Goal: Task Accomplishment & Management: Complete application form

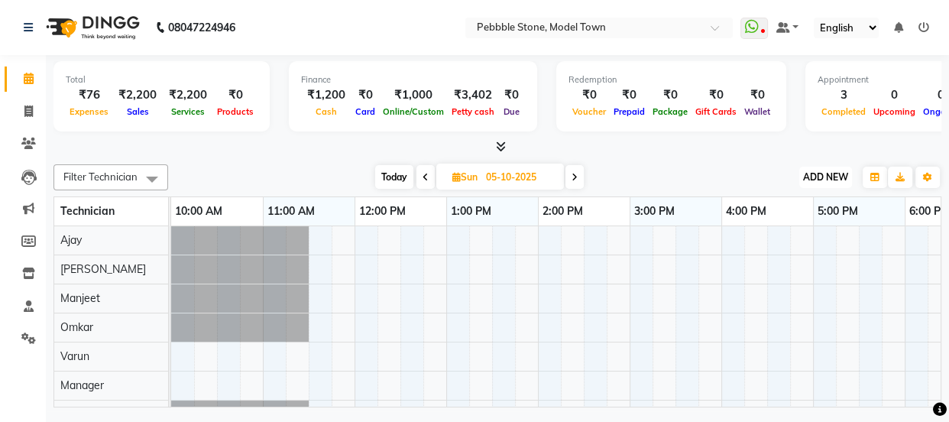
click at [841, 175] on span "ADD NEW" at bounding box center [825, 176] width 45 height 11
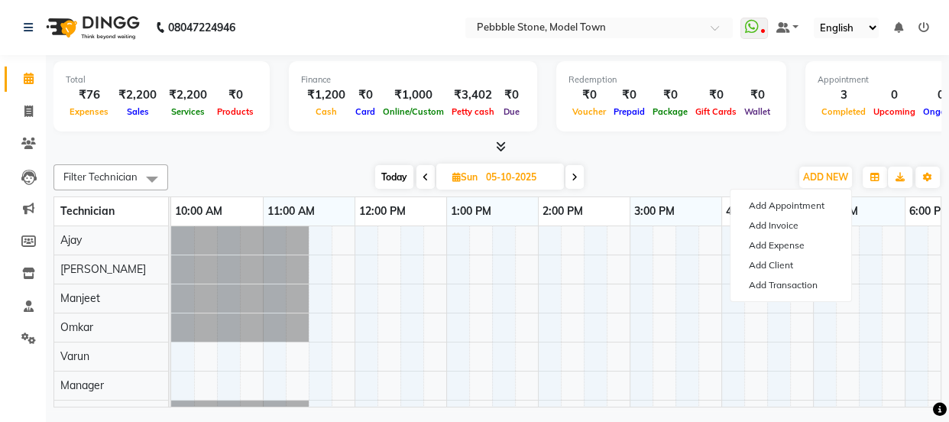
click at [31, 76] on icon at bounding box center [29, 78] width 10 height 11
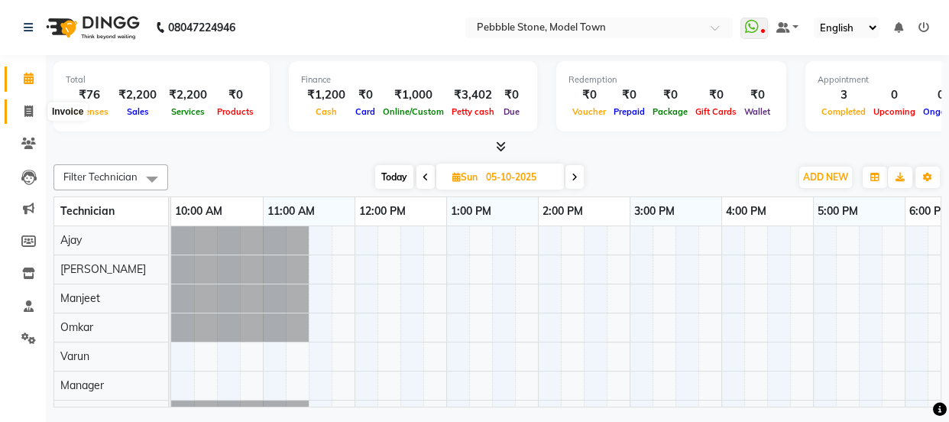
click at [25, 115] on icon at bounding box center [28, 110] width 8 height 11
select select "service"
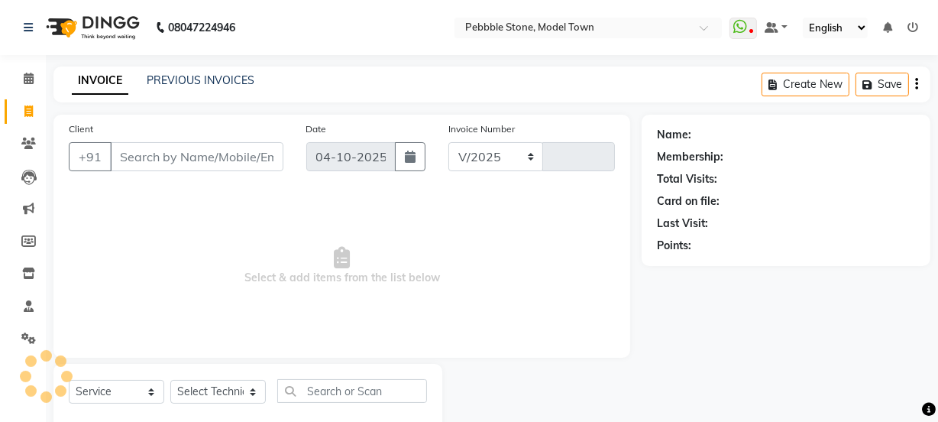
select select "8684"
type input "0332"
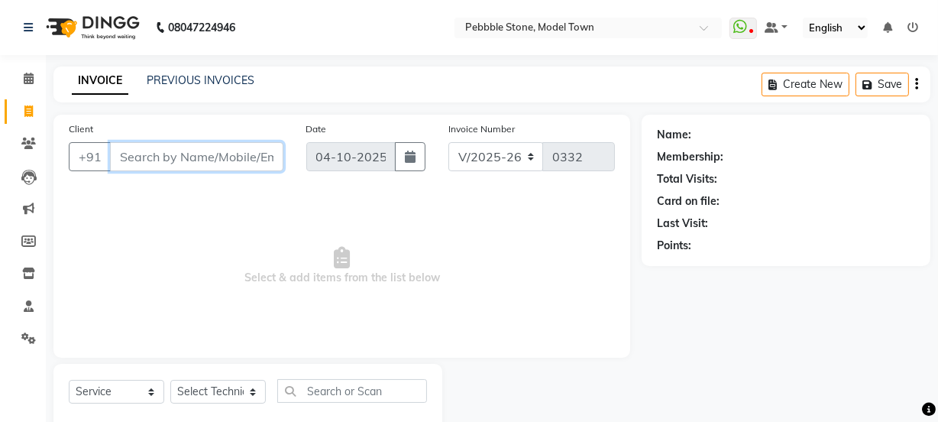
click at [153, 157] on input "Client" at bounding box center [196, 156] width 173 height 29
type input "98965543430"
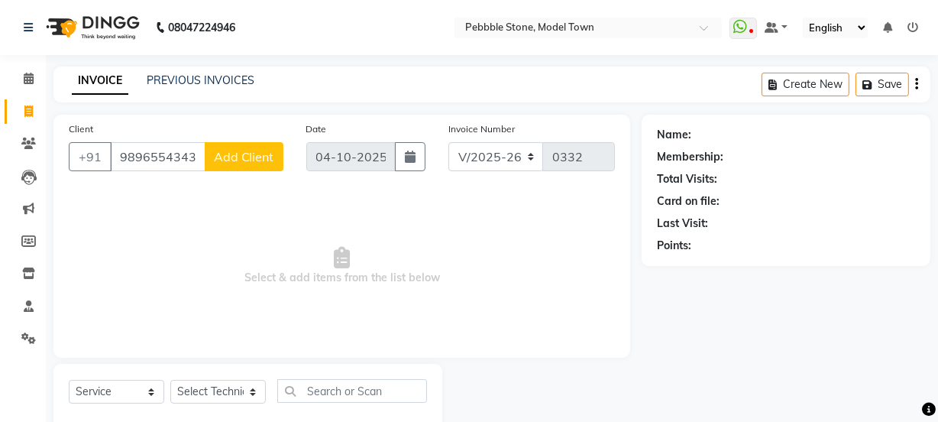
click at [271, 154] on span "Add Client" at bounding box center [244, 156] width 60 height 15
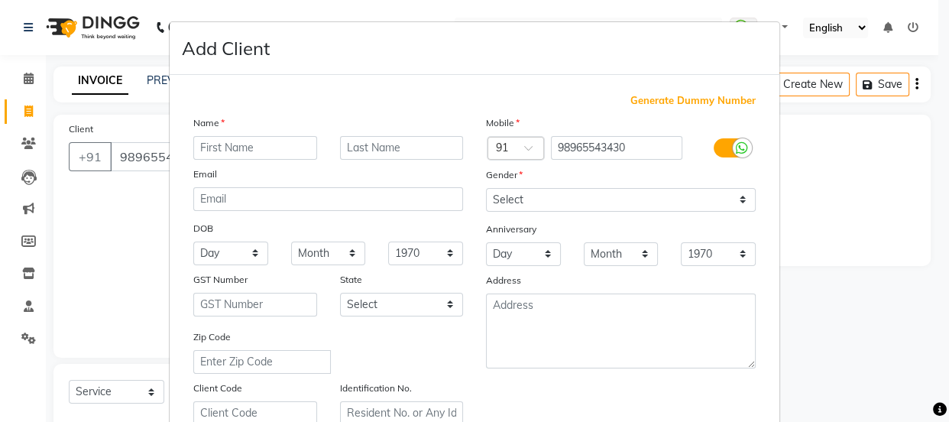
click at [252, 145] on input "text" at bounding box center [255, 148] width 124 height 24
type input "[PERSON_NAME]"
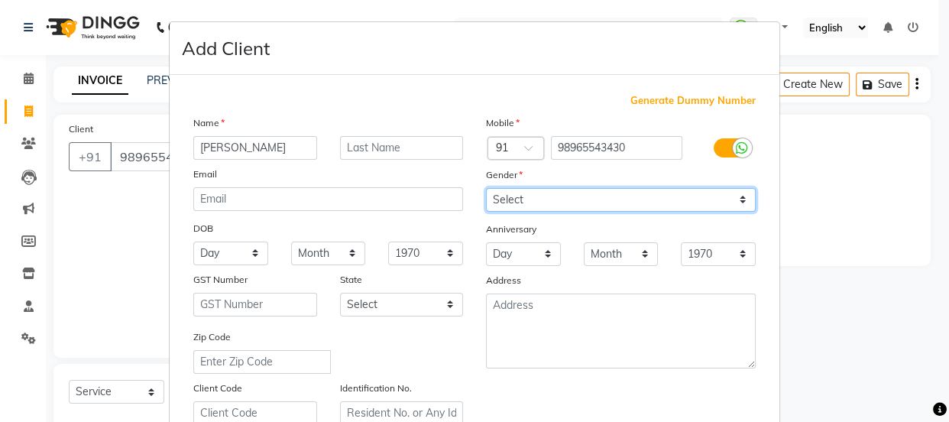
click at [533, 200] on select "Select [DEMOGRAPHIC_DATA] [DEMOGRAPHIC_DATA] Other Prefer Not To Say" at bounding box center [621, 200] width 270 height 24
select select "[DEMOGRAPHIC_DATA]"
click at [486, 188] on select "Select [DEMOGRAPHIC_DATA] [DEMOGRAPHIC_DATA] Other Prefer Not To Say" at bounding box center [621, 200] width 270 height 24
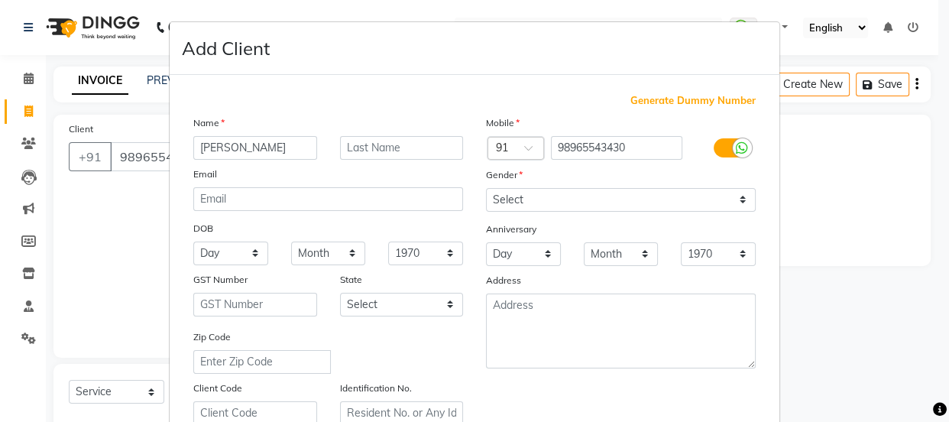
click at [947, 414] on body "08047224946 Select Location × Pebbble Stone, Model Town WhatsApp Status ✕ Statu…" at bounding box center [474, 211] width 949 height 422
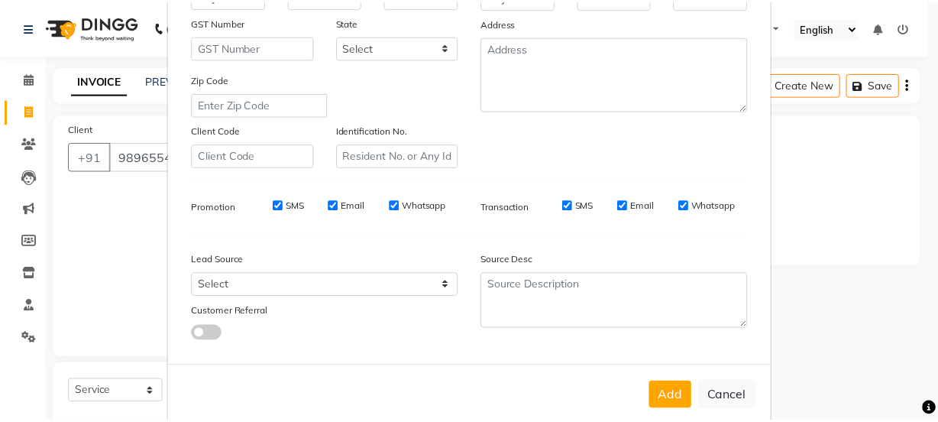
scroll to position [285, 0]
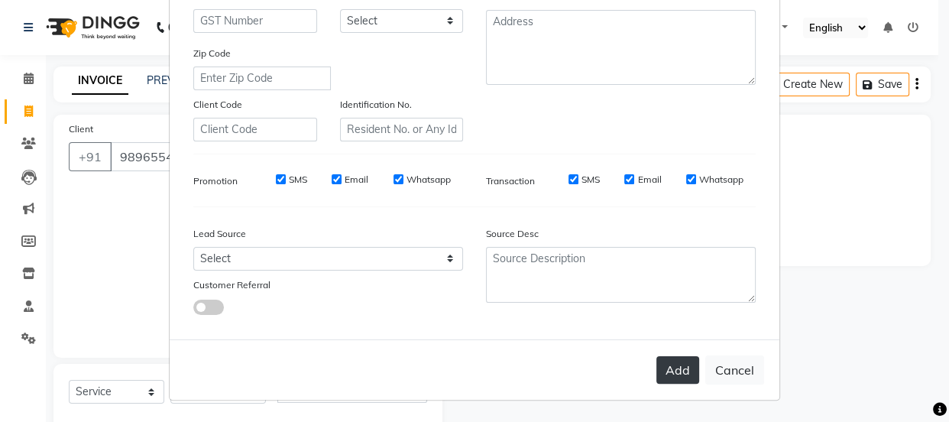
click at [679, 370] on button "Add" at bounding box center [677, 370] width 43 height 28
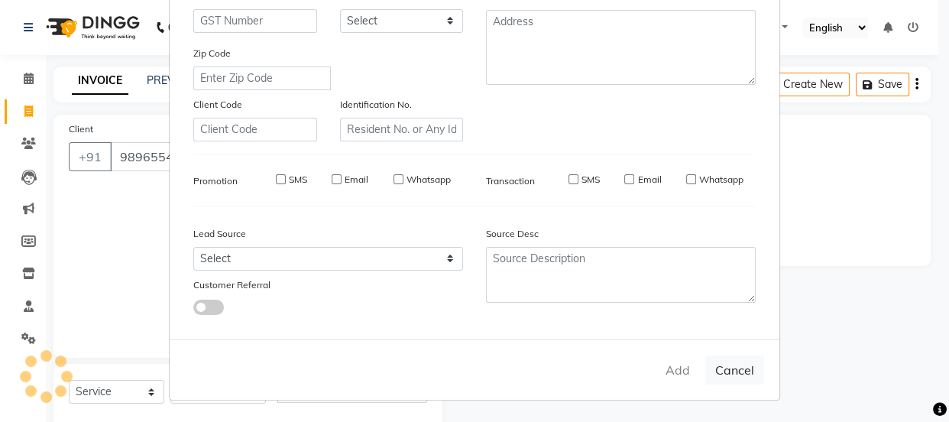
type input "98*******30"
select select
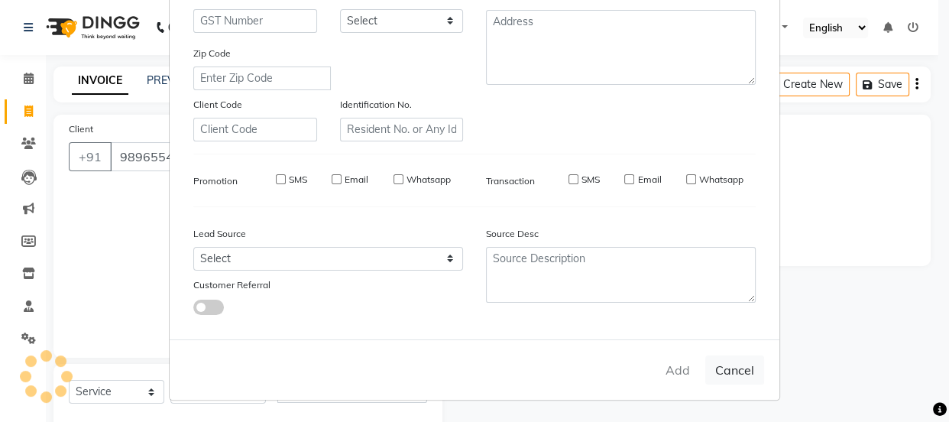
select select
checkbox input "false"
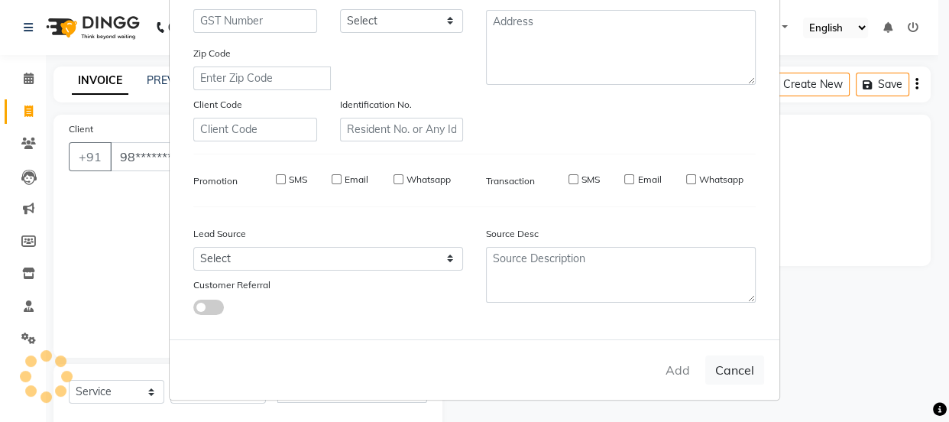
checkbox input "false"
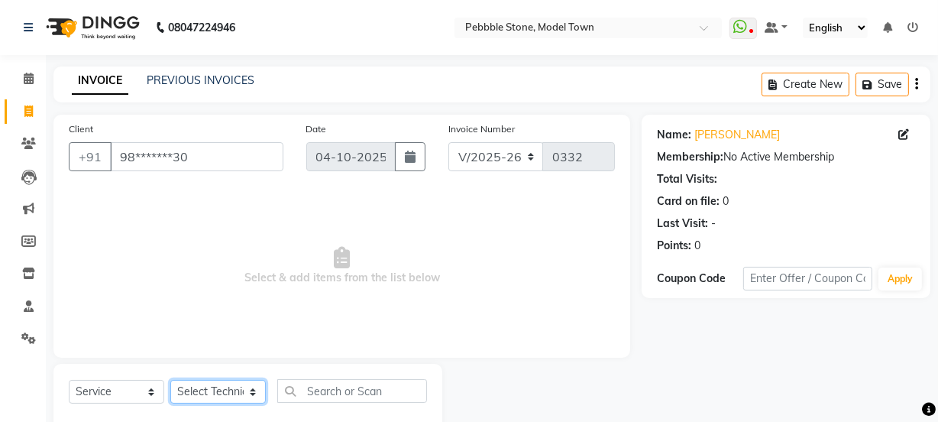
click at [217, 391] on select "Select Technician Ajay amit [PERSON_NAME] Manager [PERSON_NAME]" at bounding box center [218, 392] width 96 height 24
select select "90515"
click at [170, 380] on select "Select Technician Ajay amit [PERSON_NAME] Manager [PERSON_NAME]" at bounding box center [218, 392] width 96 height 24
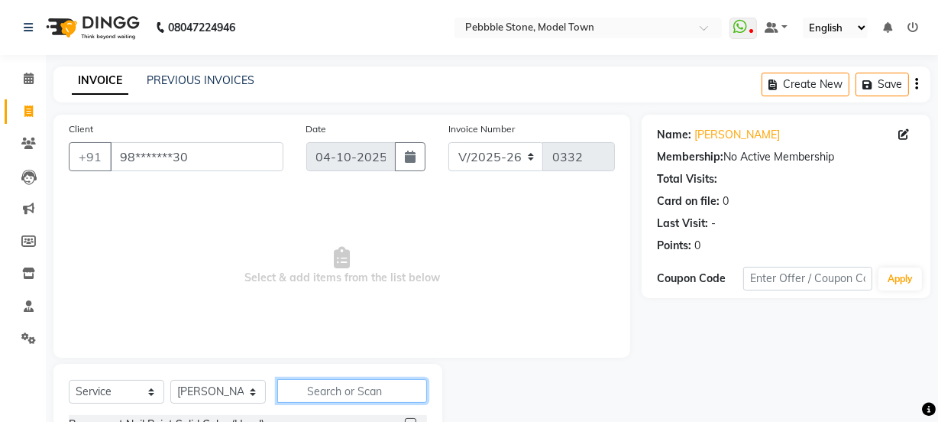
click at [342, 390] on input "text" at bounding box center [352, 391] width 150 height 24
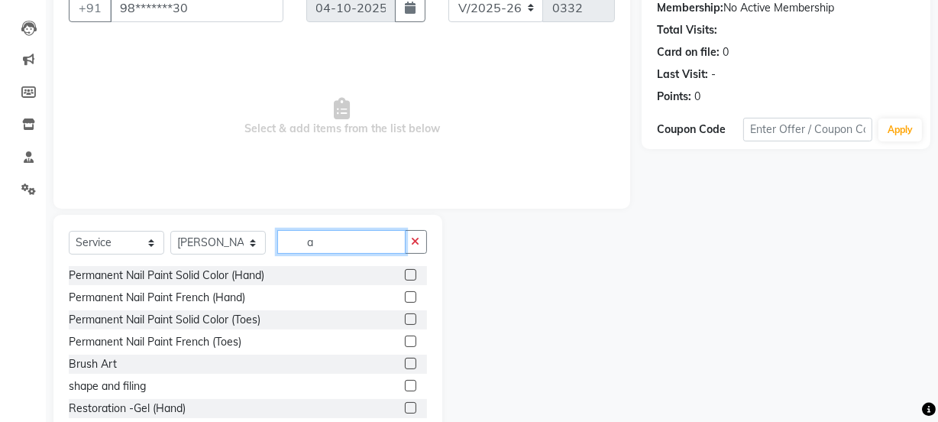
scroll to position [167, 0]
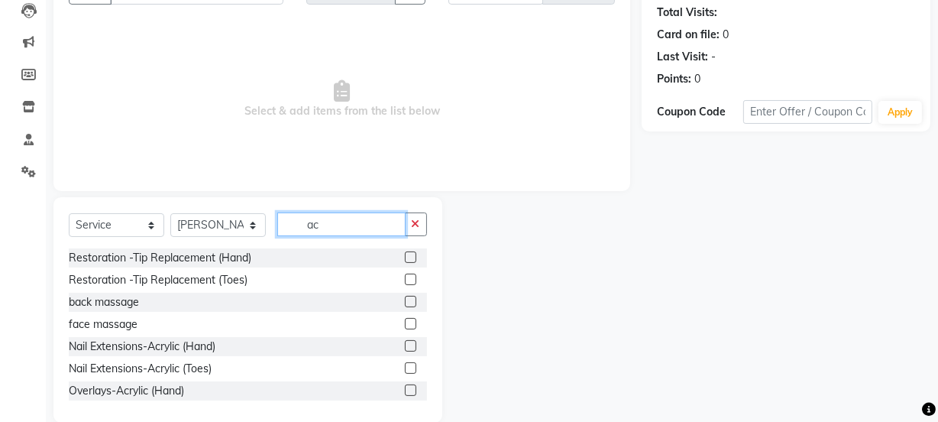
type input "ac"
click at [247, 350] on div "Nail Extensions-Acrylic (Hand)" at bounding box center [248, 346] width 358 height 19
click at [247, 349] on div "Nail Extensions-Acrylic (Hand)" at bounding box center [248, 346] width 358 height 19
click at [405, 345] on label at bounding box center [410, 345] width 11 height 11
click at [405, 345] on input "checkbox" at bounding box center [410, 347] width 10 height 10
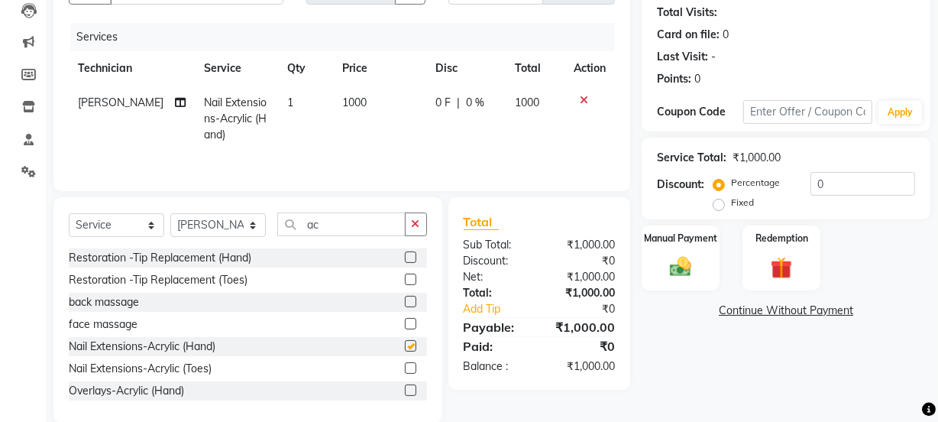
checkbox input "false"
click at [332, 222] on input "ac" at bounding box center [341, 224] width 128 height 24
type input "a"
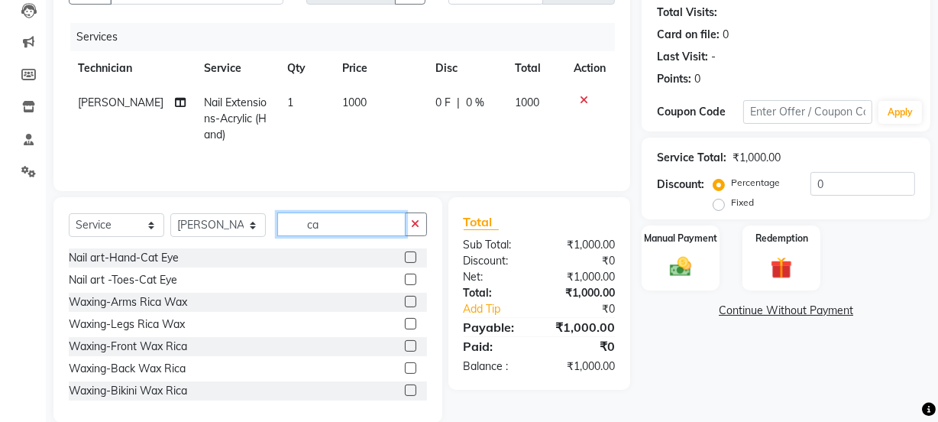
type input "ca"
click at [405, 256] on label at bounding box center [410, 256] width 11 height 11
click at [405, 256] on input "checkbox" at bounding box center [410, 258] width 10 height 10
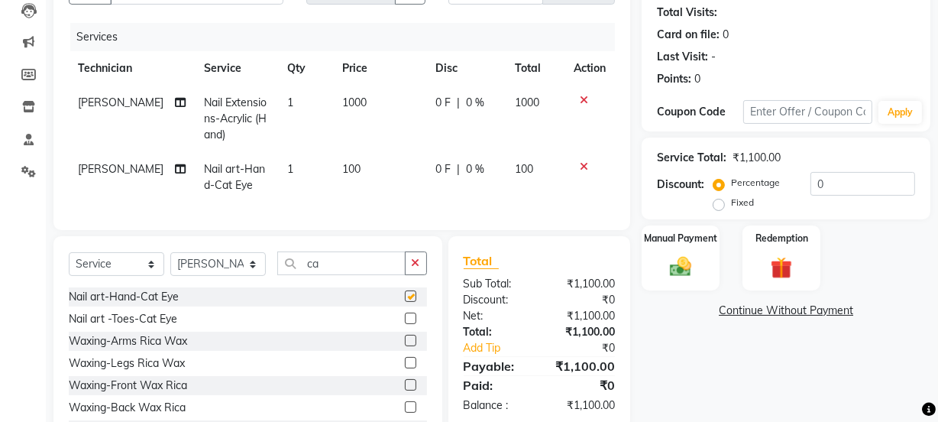
checkbox input "false"
click at [283, 167] on td "1" at bounding box center [305, 177] width 55 height 50
select select "90515"
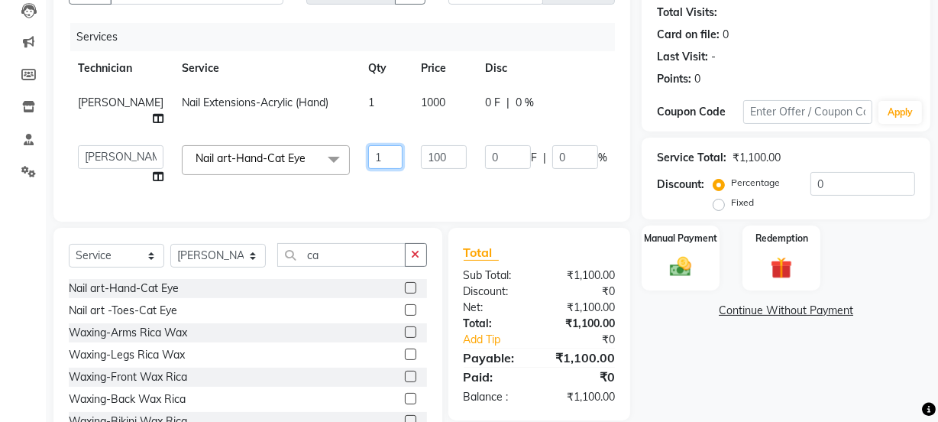
click at [368, 145] on input "1" at bounding box center [385, 157] width 34 height 24
type input "10"
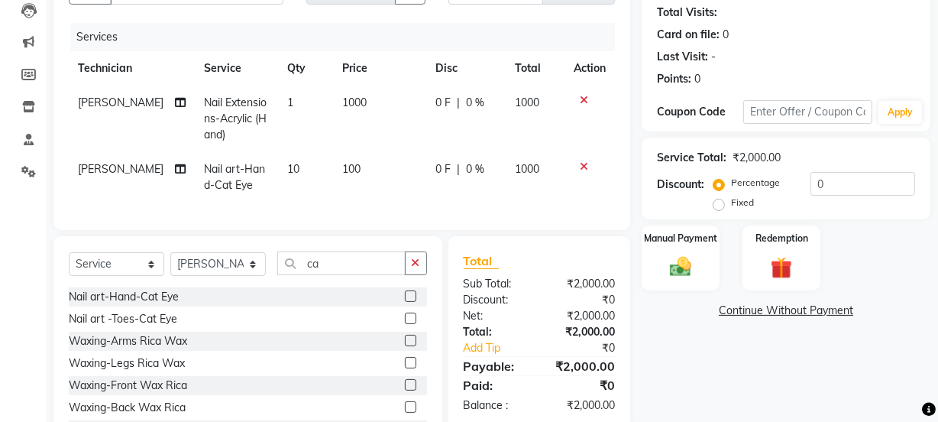
click at [416, 177] on td "100" at bounding box center [380, 177] width 94 height 50
select select "90515"
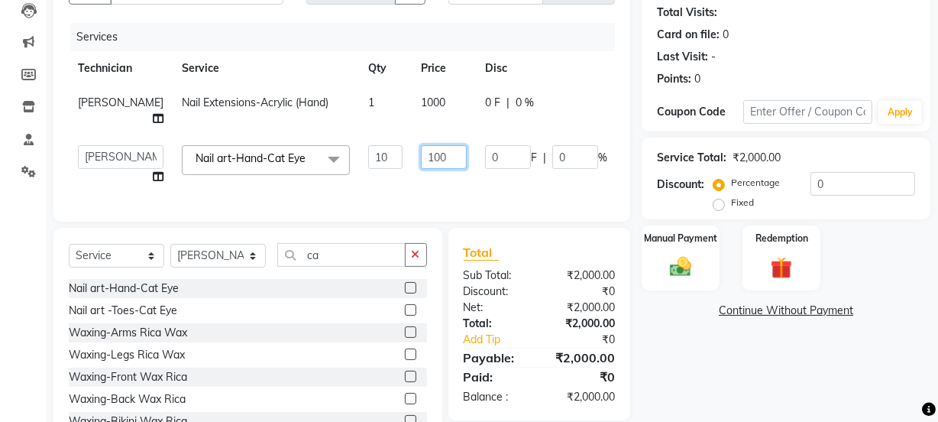
click at [421, 145] on input "100" at bounding box center [444, 157] width 46 height 24
type input "1"
type input "1000"
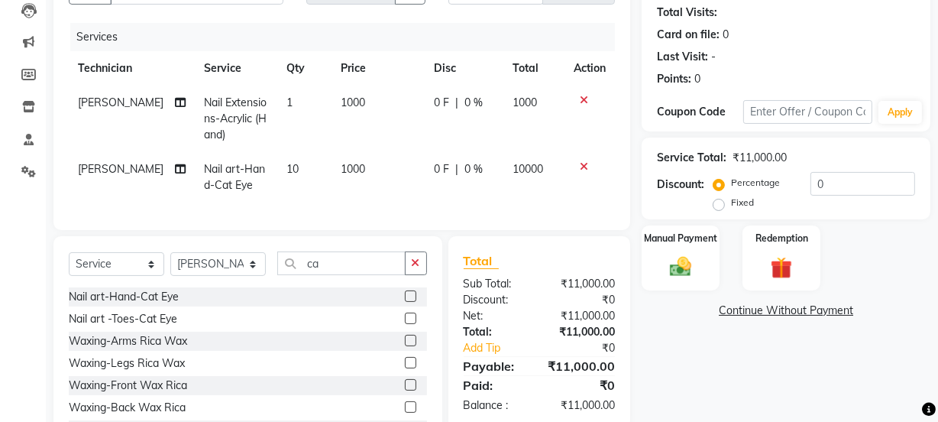
click at [458, 93] on td "0 F | 0 %" at bounding box center [464, 119] width 79 height 66
select select "90515"
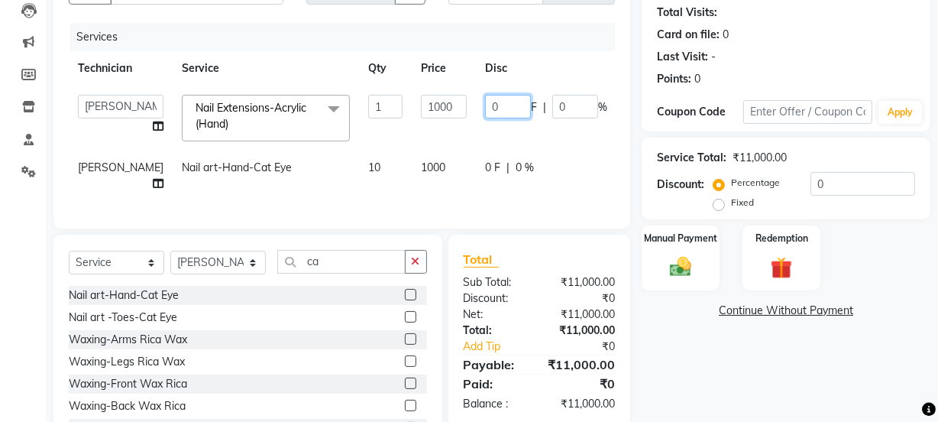
click at [485, 105] on input "0" at bounding box center [508, 107] width 46 height 24
type input "01"
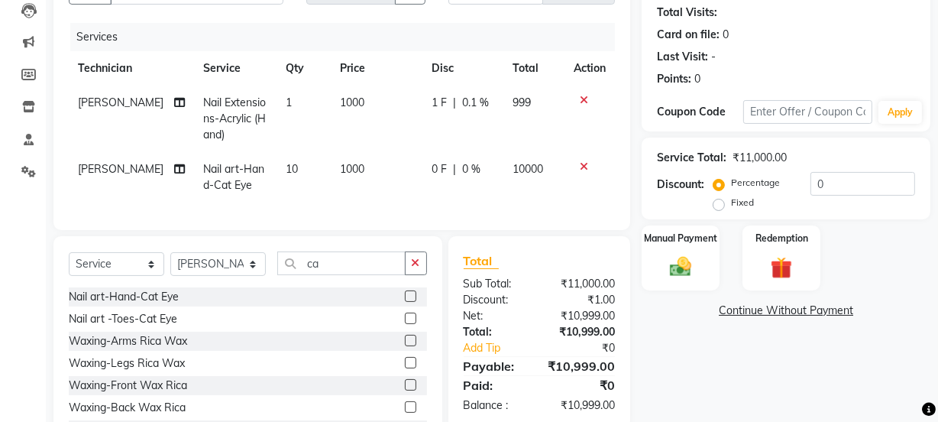
click at [357, 170] on td "1000" at bounding box center [377, 177] width 92 height 50
select select "90515"
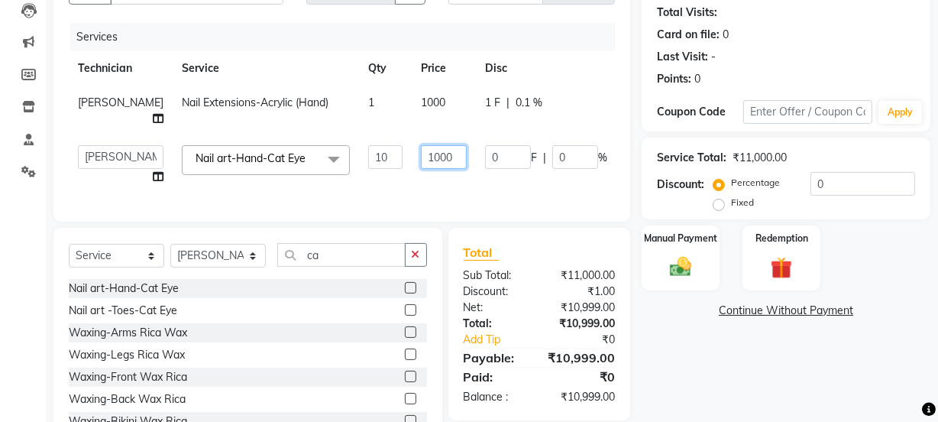
click at [423, 145] on input "1000" at bounding box center [444, 157] width 46 height 24
type input "100"
click at [412, 176] on td "100" at bounding box center [444, 165] width 64 height 58
select select "90515"
click at [416, 99] on td "1000" at bounding box center [444, 111] width 64 height 50
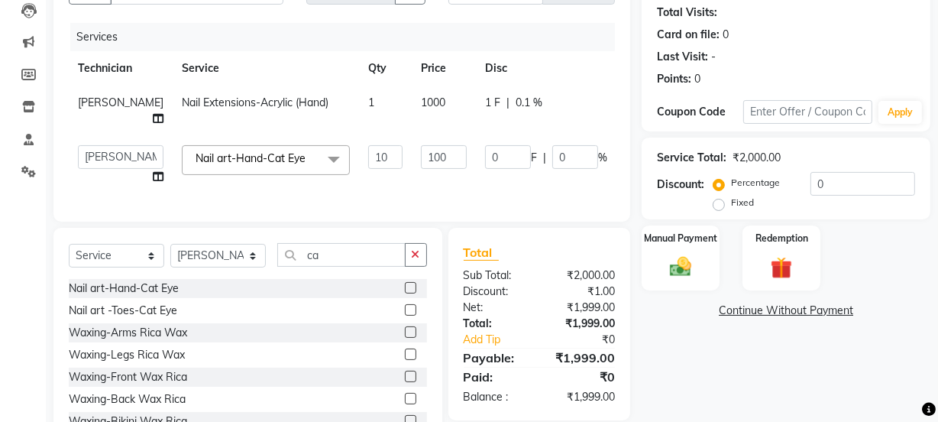
select select "90515"
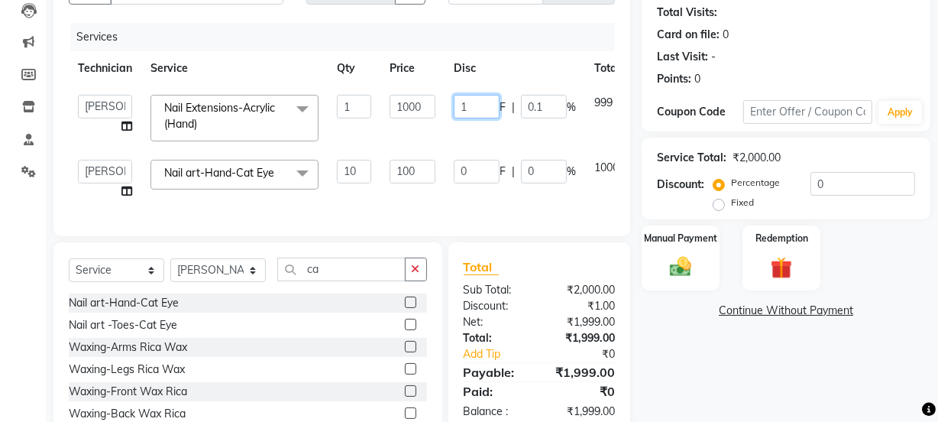
click at [474, 105] on input "1" at bounding box center [477, 107] width 46 height 24
type input "150"
click at [468, 167] on td "0 F | 0 %" at bounding box center [515, 180] width 141 height 58
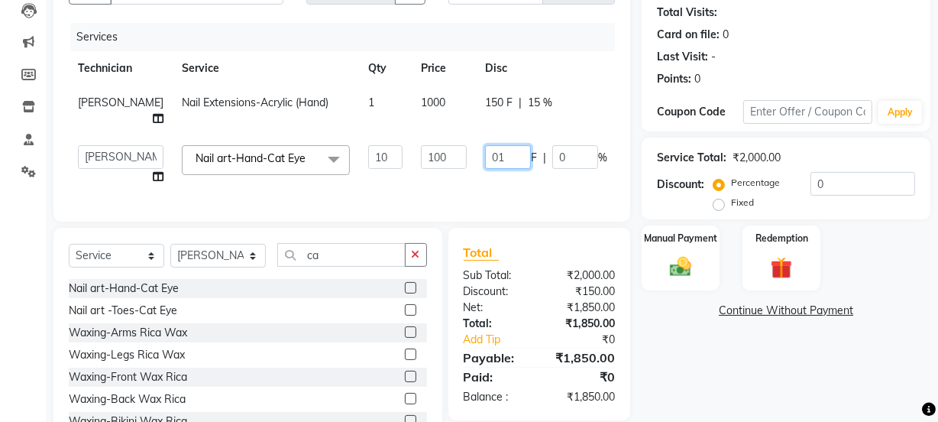
type input "0"
click at [485, 145] on input "0" at bounding box center [508, 157] width 46 height 24
type input "150"
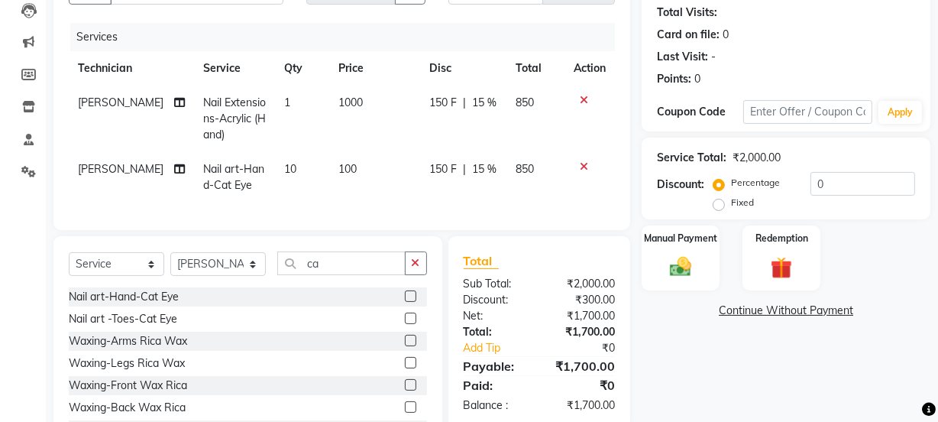
click at [391, 167] on td "100" at bounding box center [374, 177] width 91 height 50
select select "90515"
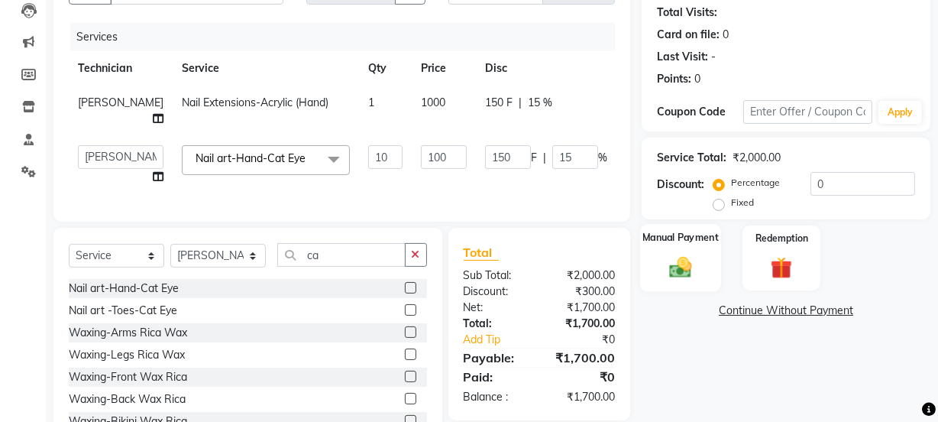
click at [702, 269] on div "Manual Payment" at bounding box center [680, 258] width 81 height 68
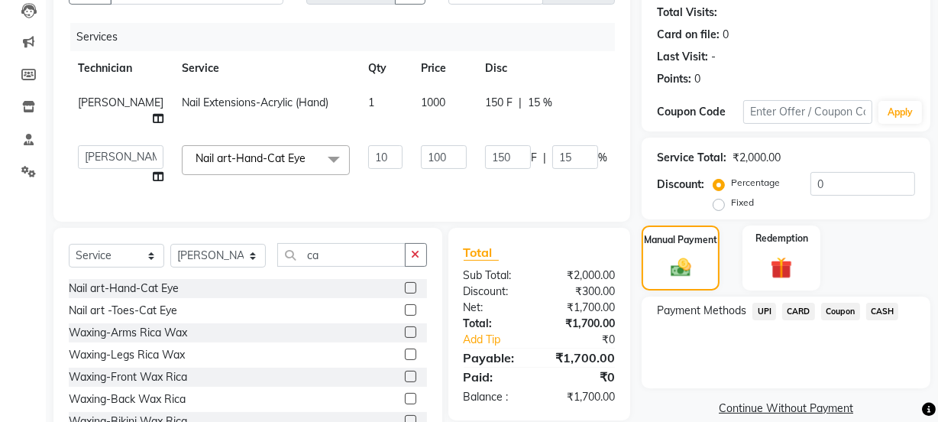
click at [760, 313] on span "UPI" at bounding box center [765, 312] width 24 height 18
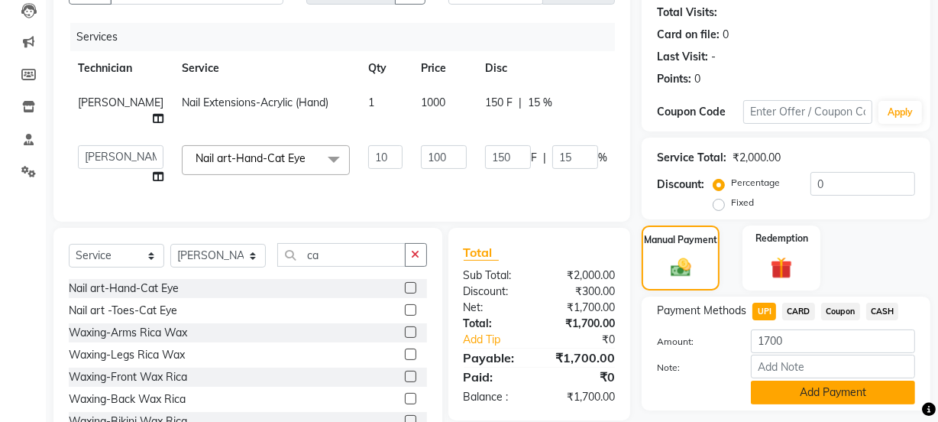
click at [815, 392] on button "Add Payment" at bounding box center [833, 393] width 164 height 24
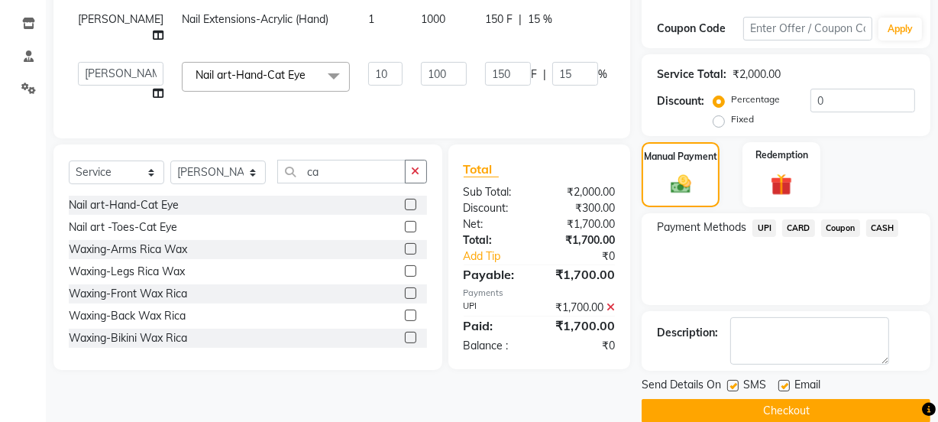
scroll to position [273, 0]
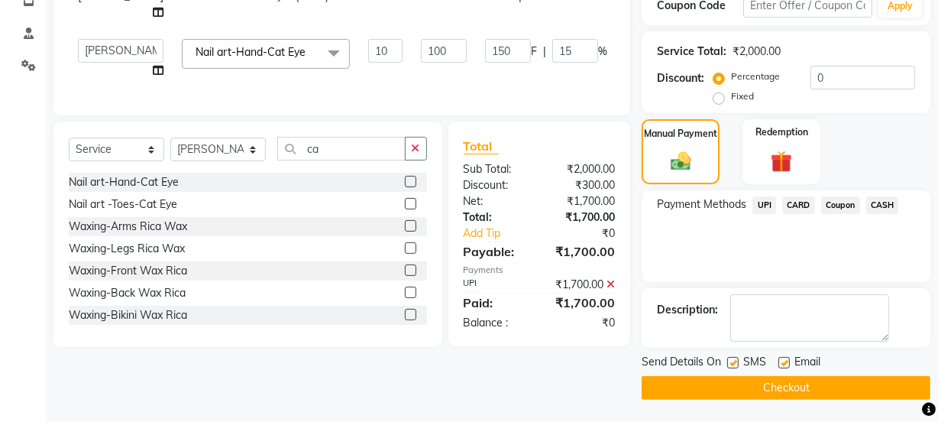
click at [886, 395] on button "Checkout" at bounding box center [786, 388] width 289 height 24
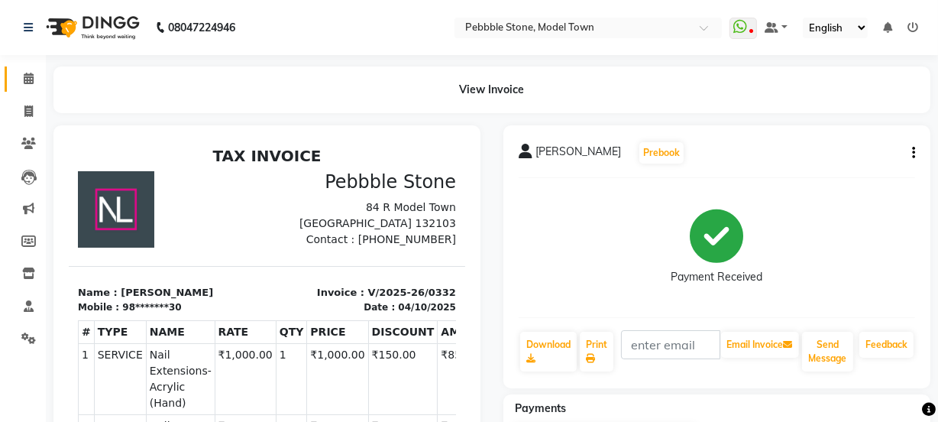
click at [32, 77] on icon at bounding box center [29, 78] width 10 height 11
